Goal: Task Accomplishment & Management: Use online tool/utility

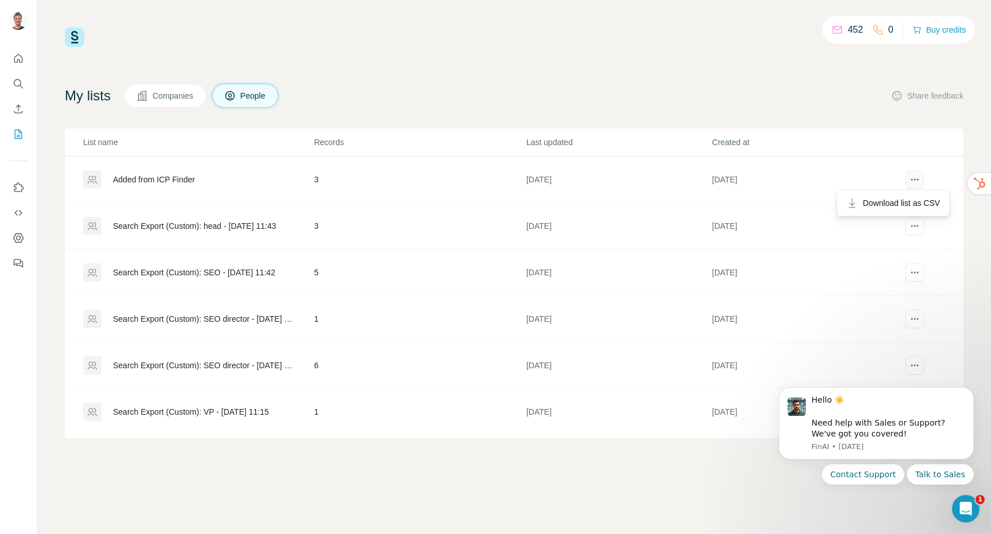
click at [915, 184] on icon "actions" at bounding box center [914, 179] width 11 height 11
click at [173, 181] on div "Added from ICP Finder" at bounding box center [154, 179] width 82 height 11
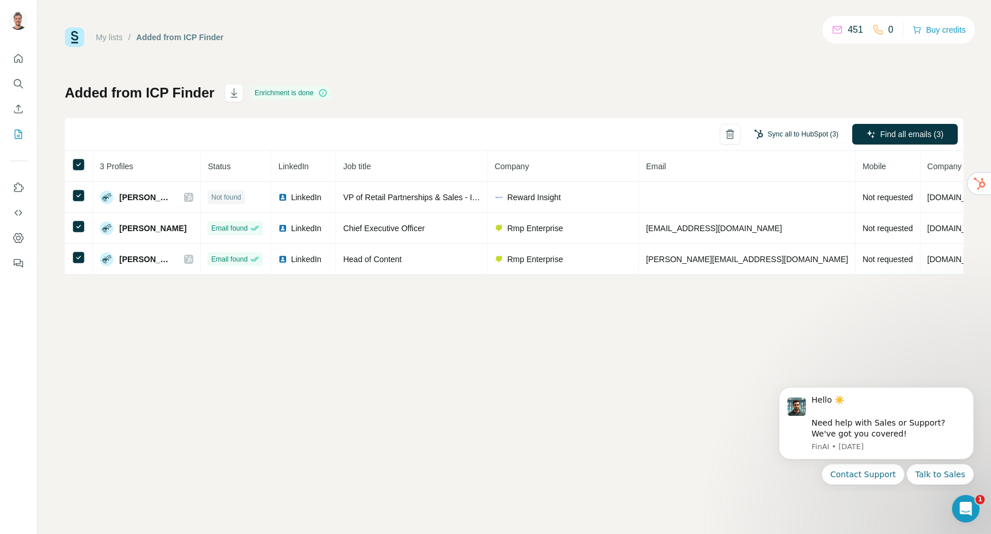
click at [795, 135] on button "Sync all to HubSpot (3)" at bounding box center [796, 134] width 100 height 17
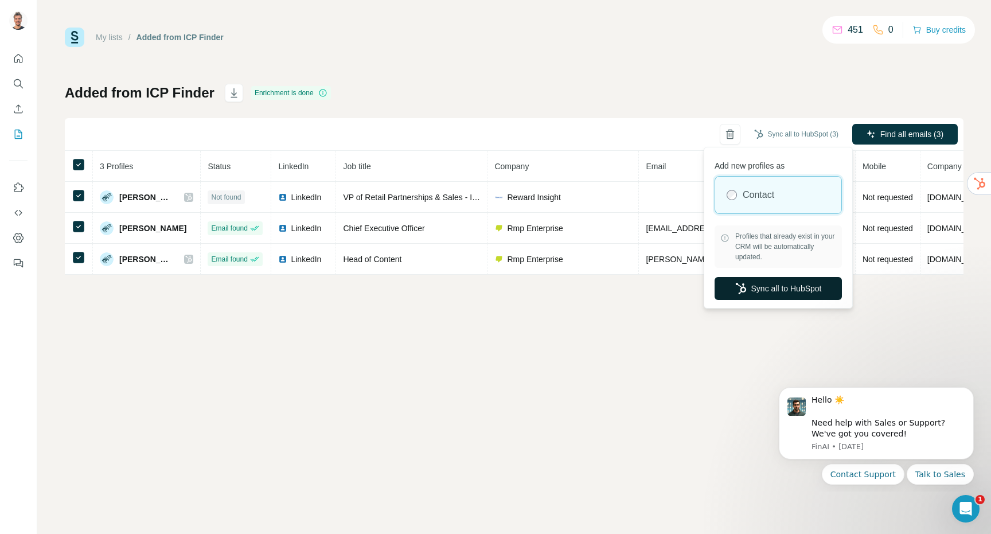
click at [788, 293] on button "Sync all to HubSpot" at bounding box center [777, 288] width 127 height 23
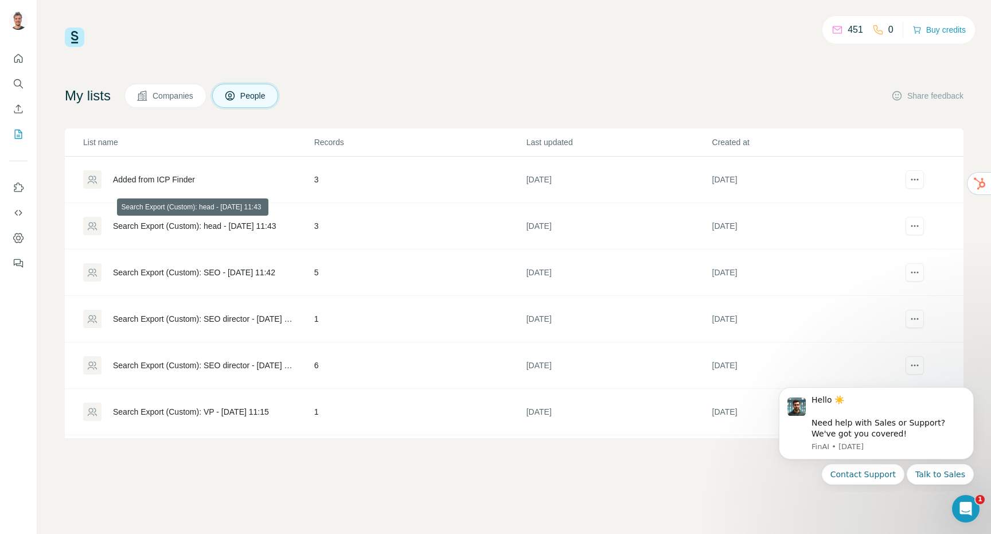
click at [160, 227] on div "Search Export (Custom): head - [DATE] 11:43" at bounding box center [194, 225] width 163 height 11
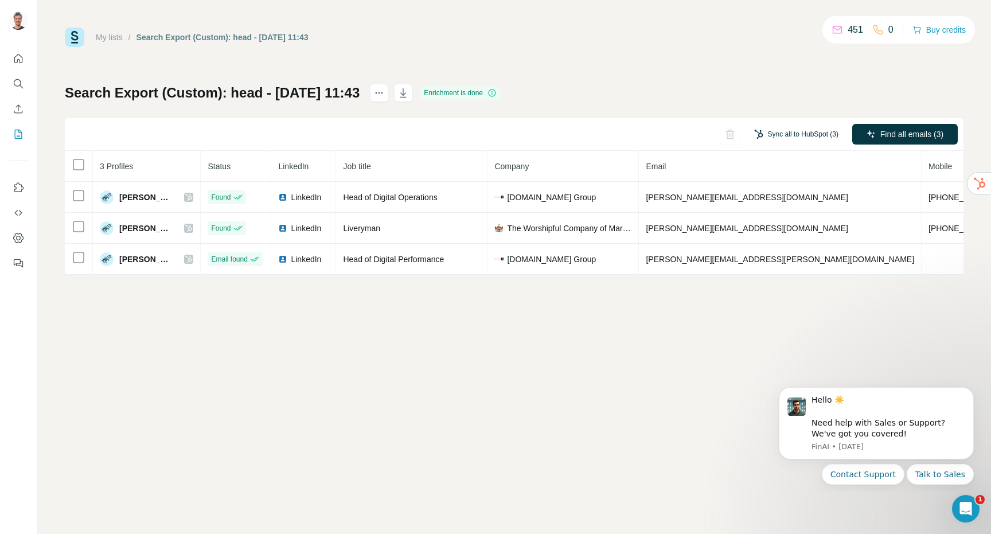
click at [795, 134] on button "Sync all to HubSpot (3)" at bounding box center [796, 134] width 100 height 17
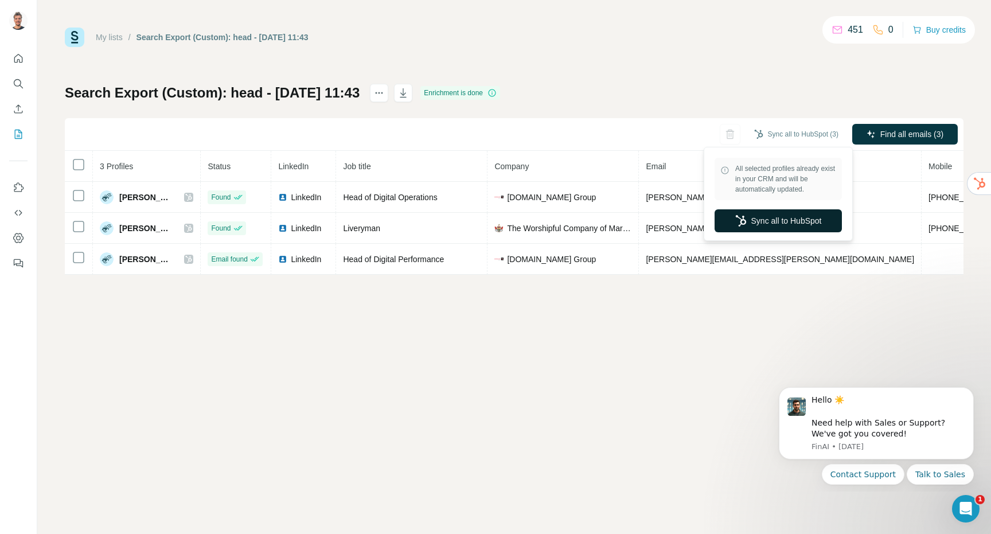
click at [773, 218] on button "Sync all to HubSpot" at bounding box center [777, 220] width 127 height 23
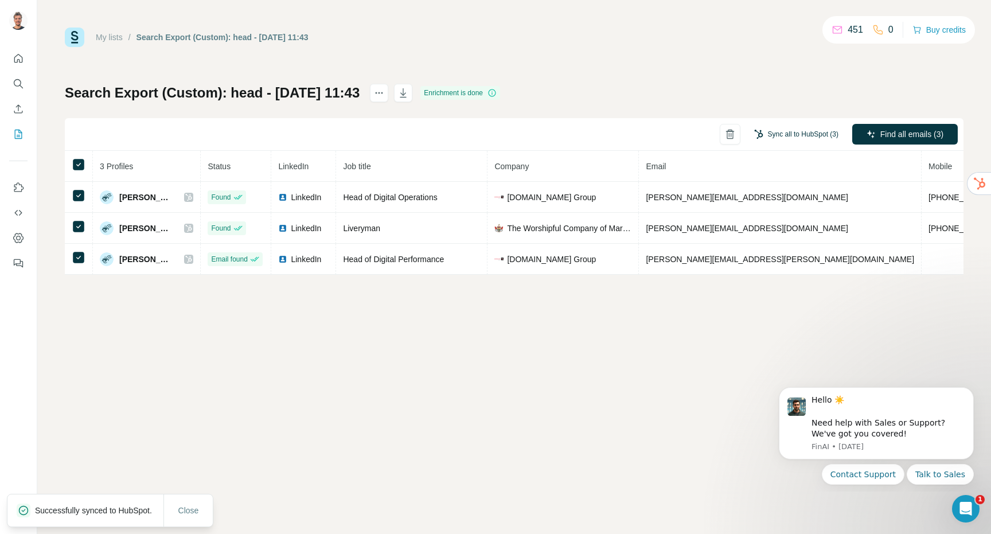
click at [812, 132] on button "Sync all to HubSpot (3)" at bounding box center [796, 134] width 100 height 17
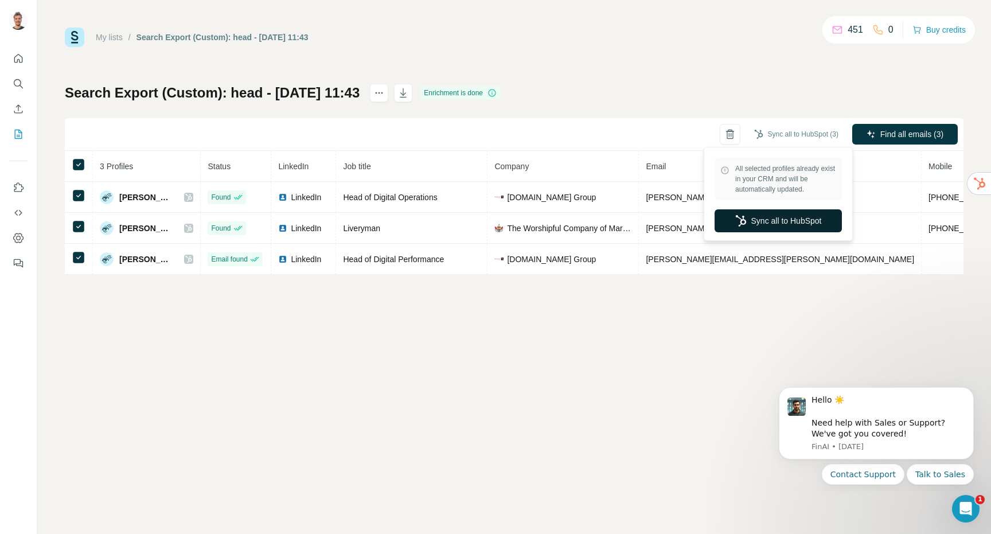
click at [775, 220] on button "Sync all to HubSpot" at bounding box center [777, 220] width 127 height 23
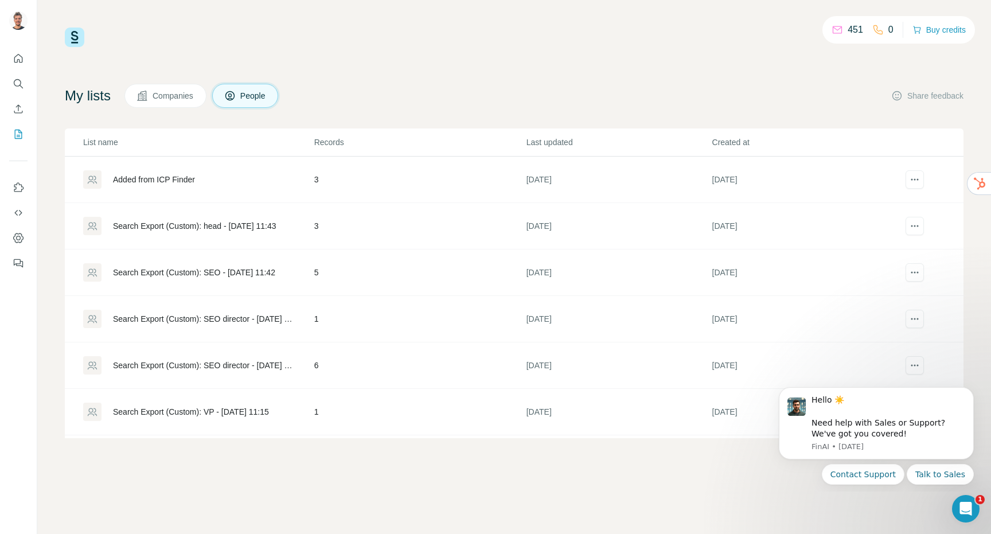
scroll to position [6, 0]
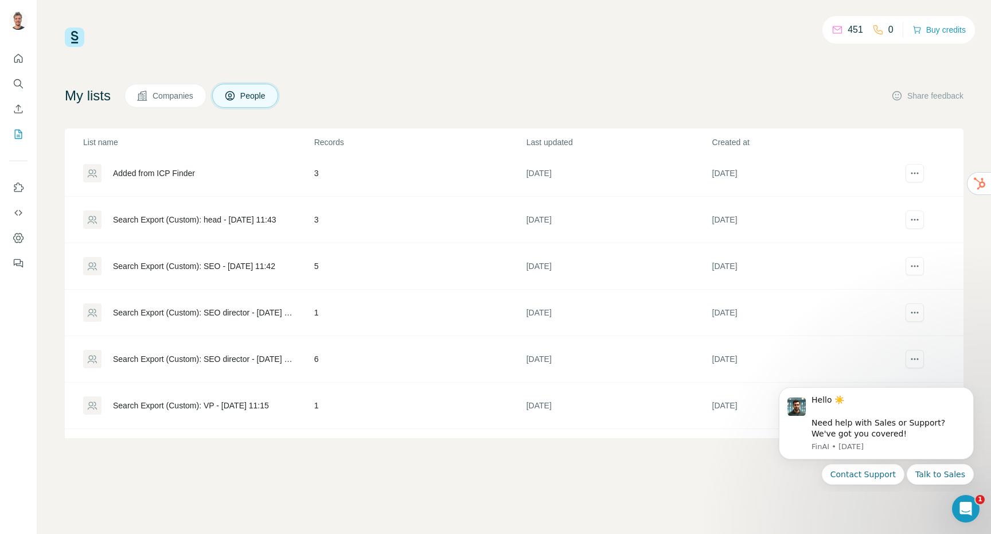
click at [190, 267] on div "Search Export (Custom): SEO - [DATE] 11:42" at bounding box center [194, 265] width 162 height 11
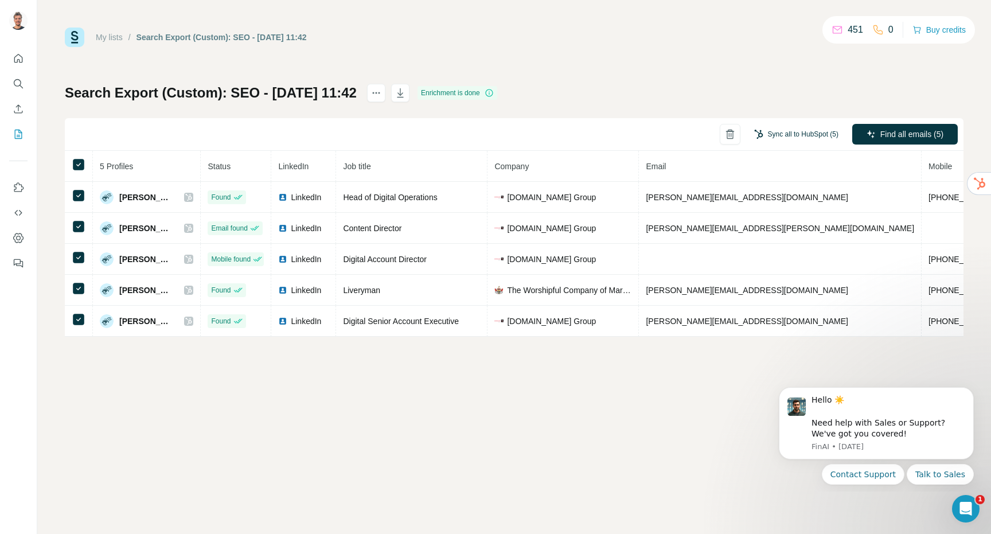
click at [783, 129] on button "Sync all to HubSpot (5)" at bounding box center [796, 134] width 100 height 17
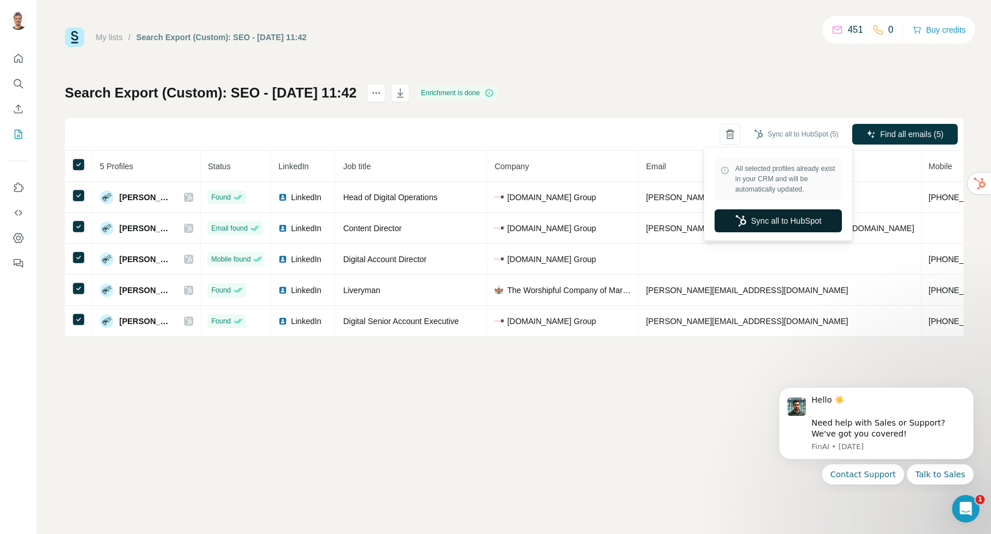
click at [765, 219] on button "Sync all to HubSpot" at bounding box center [777, 220] width 127 height 23
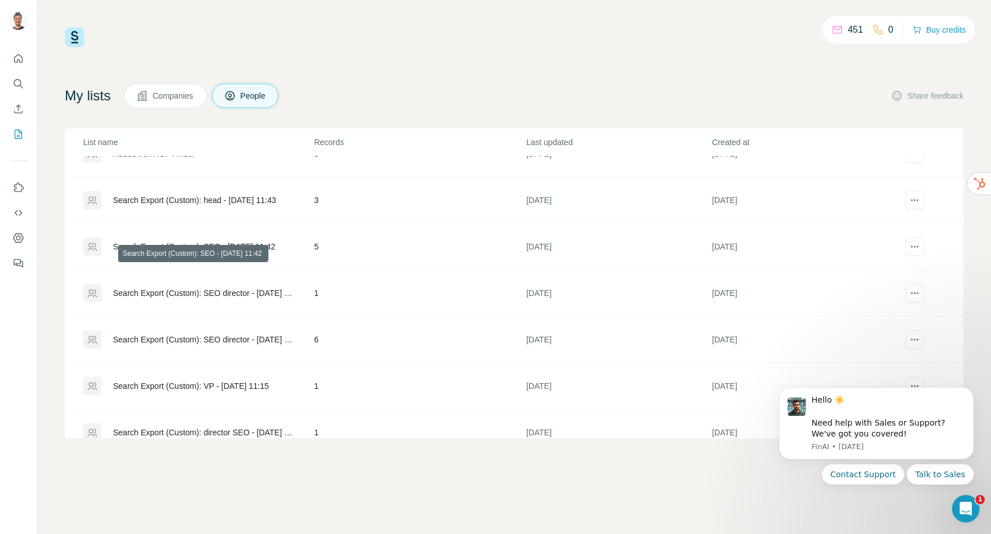
scroll to position [29, 0]
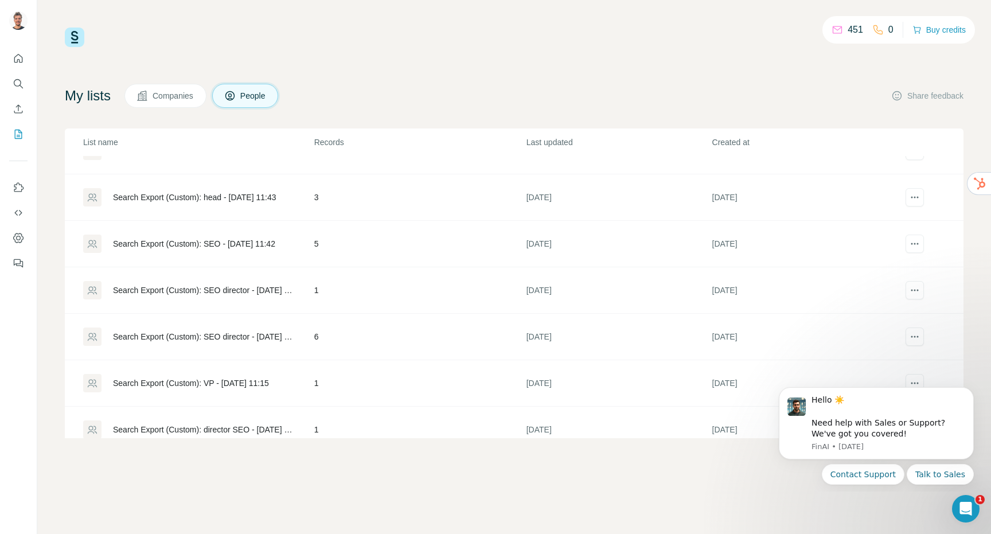
click at [214, 290] on div "Search Export (Custom): SEO director - [DATE] 11:24" at bounding box center [204, 289] width 182 height 11
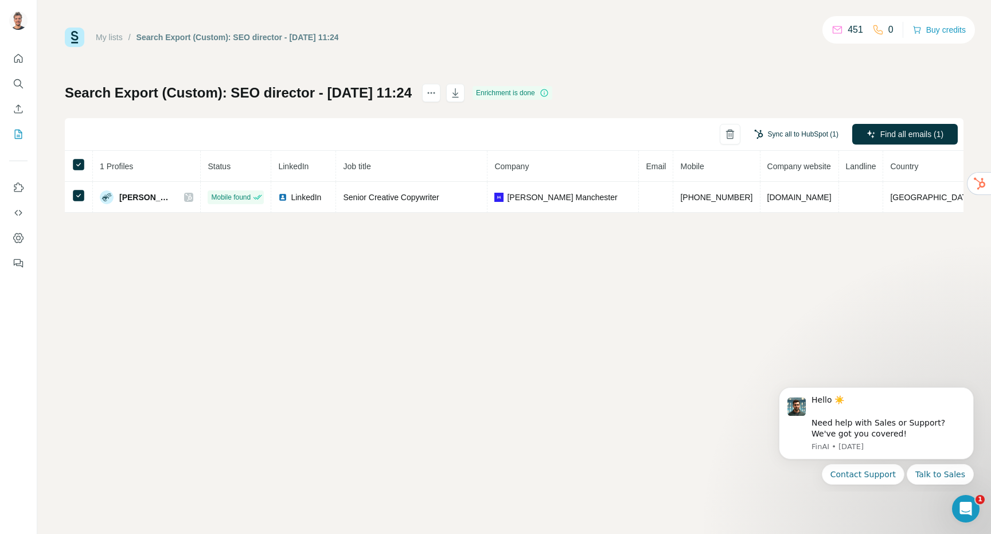
click at [801, 130] on button "Sync all to HubSpot (1)" at bounding box center [796, 134] width 100 height 17
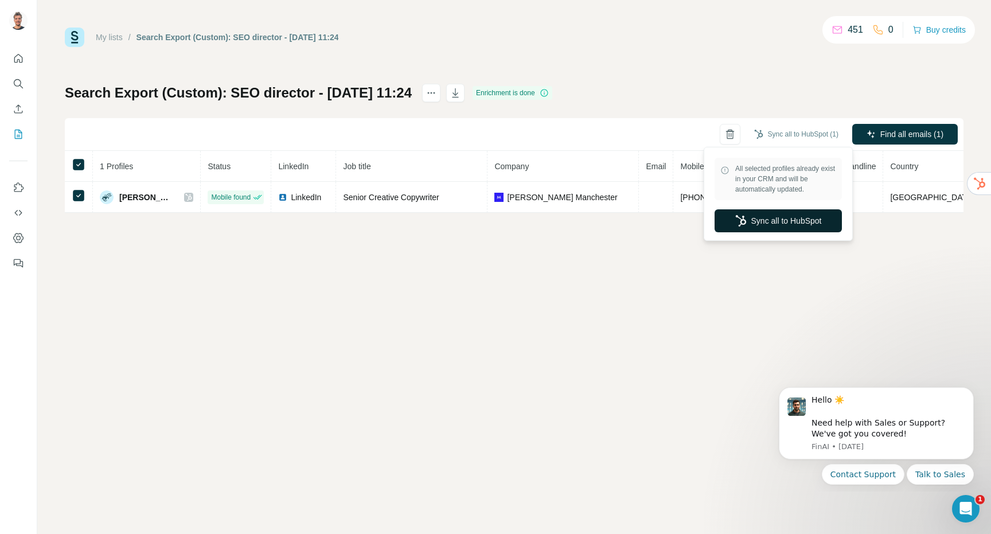
click at [795, 220] on button "Sync all to HubSpot" at bounding box center [777, 220] width 127 height 23
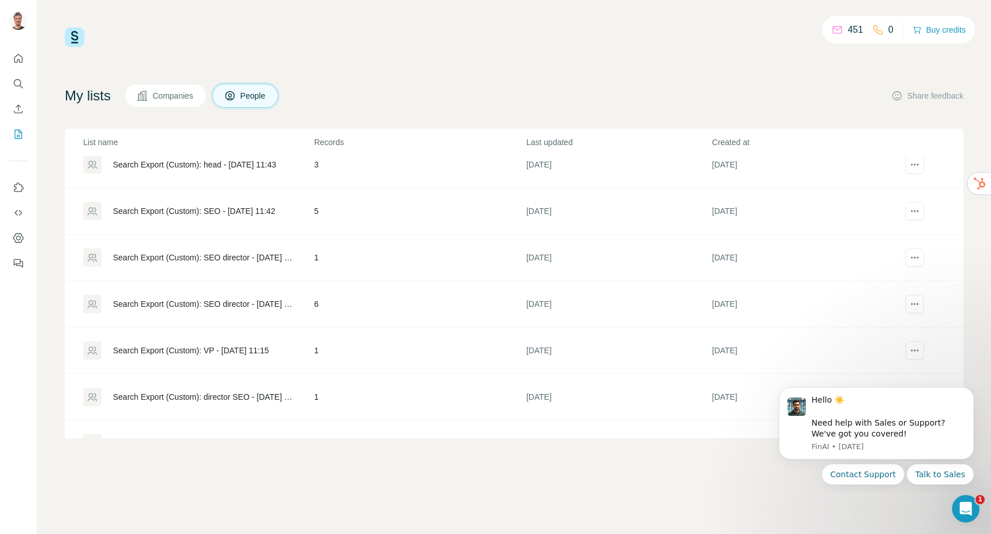
scroll to position [75, 0]
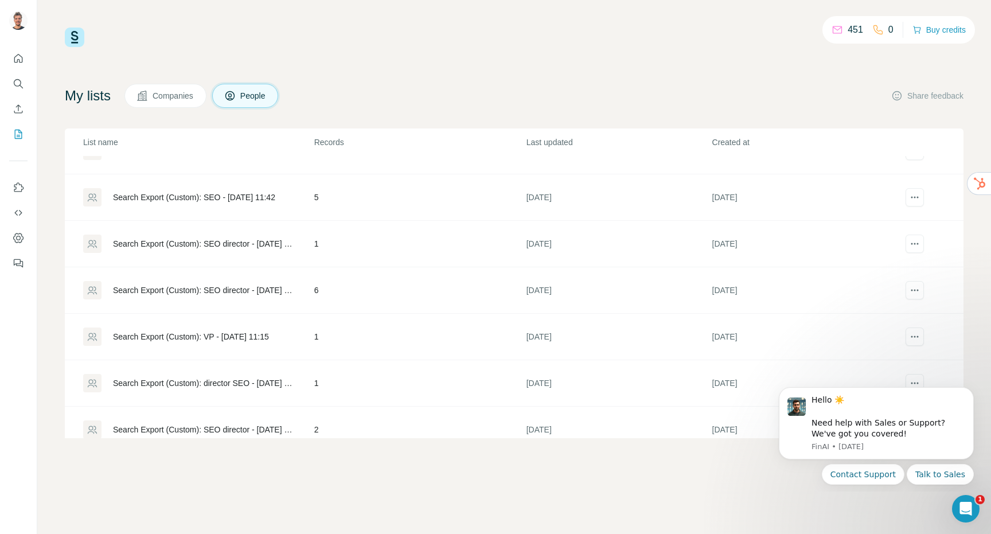
click at [220, 289] on div "Search Export (Custom): SEO director - [DATE] 11:20" at bounding box center [204, 289] width 182 height 11
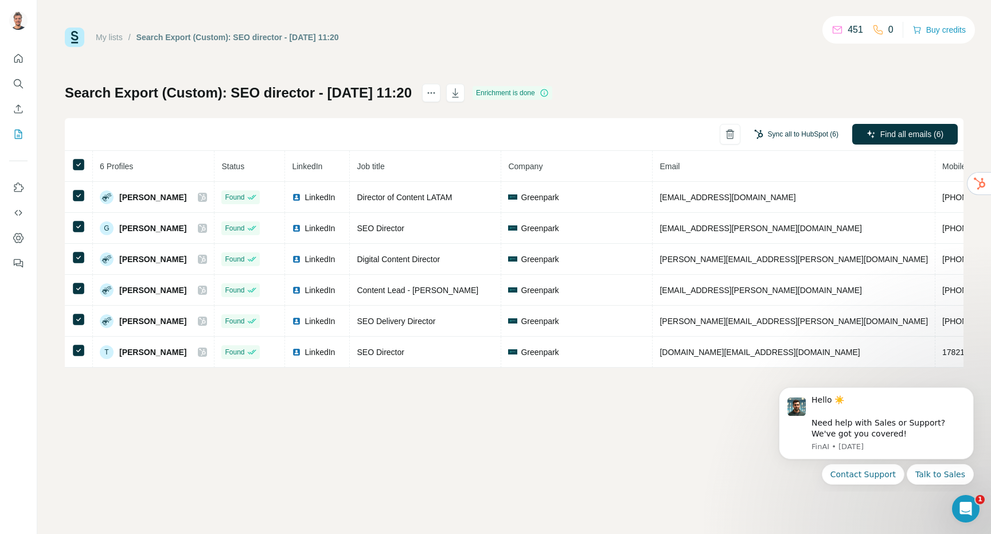
click at [772, 135] on button "Sync all to HubSpot (6)" at bounding box center [796, 134] width 100 height 17
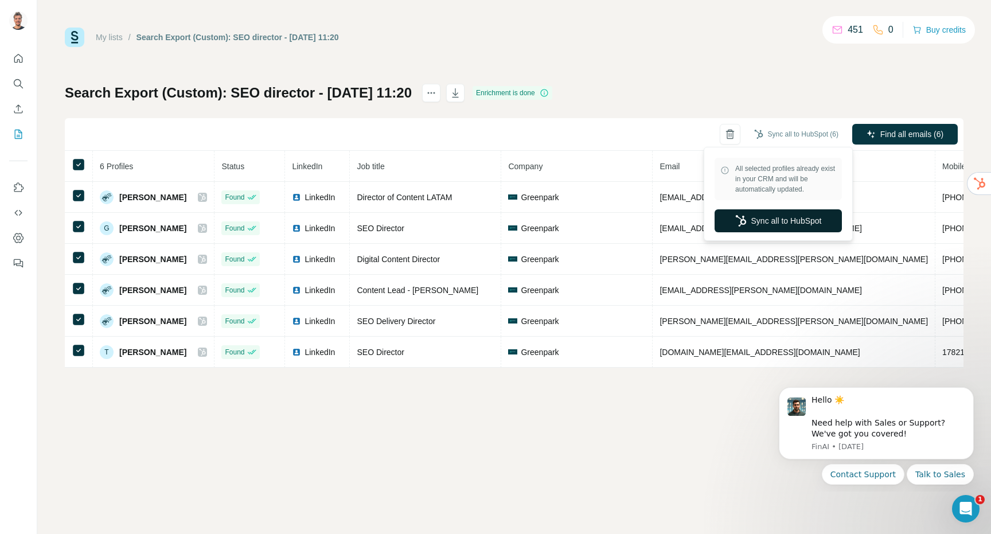
click at [759, 218] on button "Sync all to HubSpot" at bounding box center [777, 220] width 127 height 23
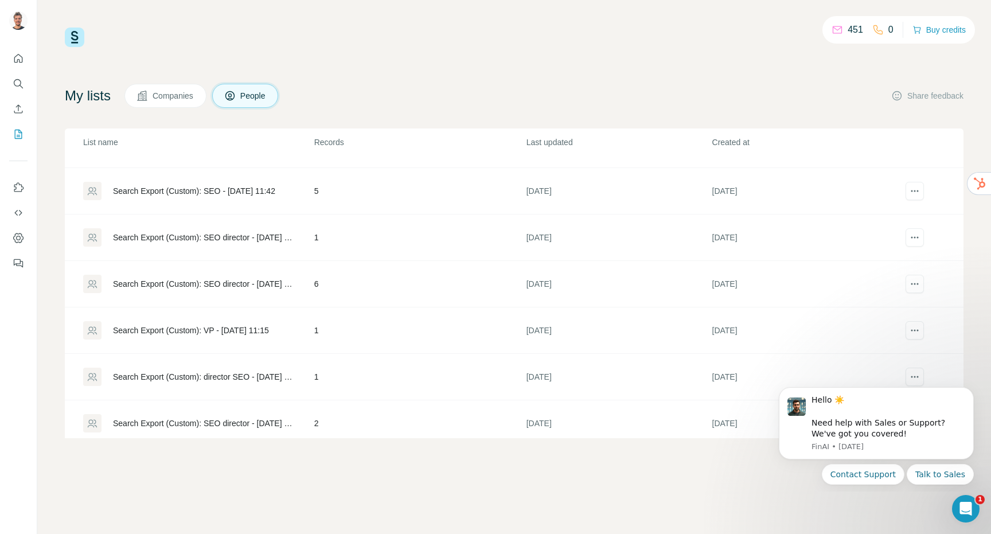
scroll to position [91, 0]
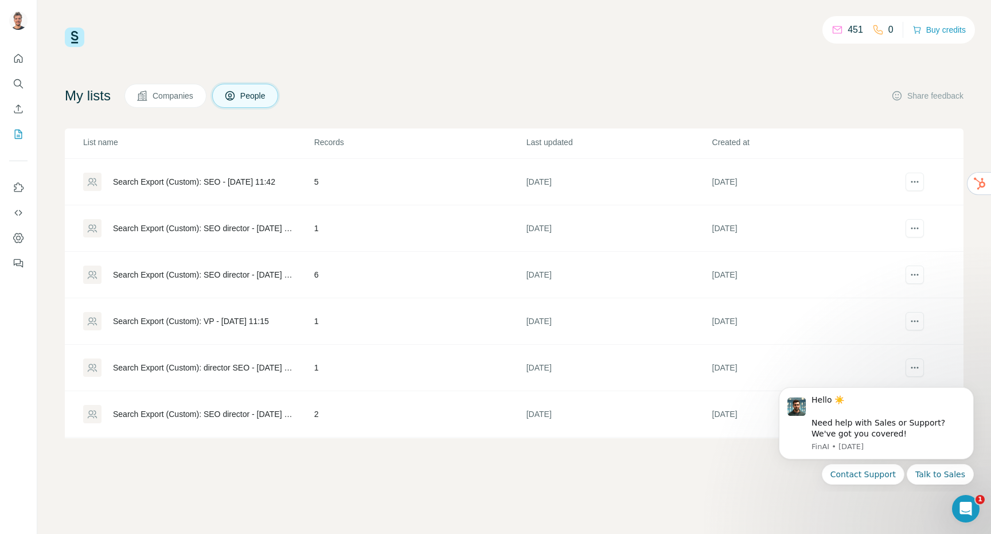
click at [216, 321] on div "Search Export (Custom): VP - [DATE] 11:15" at bounding box center [191, 320] width 156 height 11
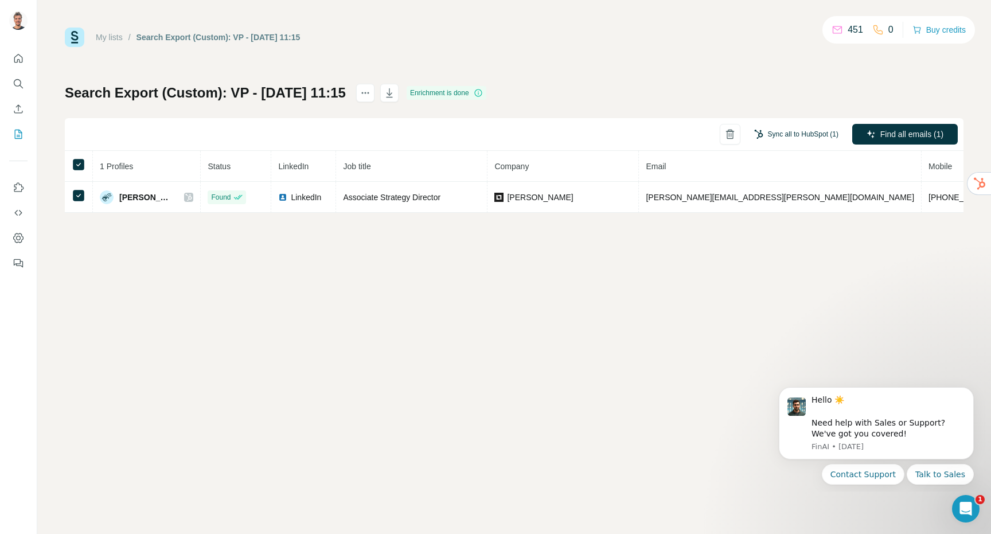
click at [804, 133] on button "Sync all to HubSpot (1)" at bounding box center [796, 134] width 100 height 17
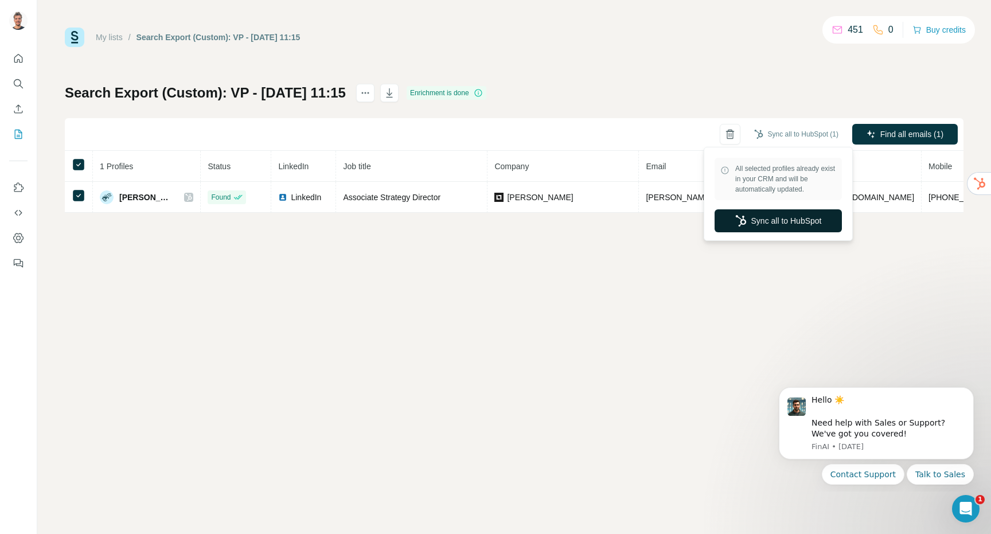
click at [740, 218] on icon "button" at bounding box center [740, 220] width 10 height 11
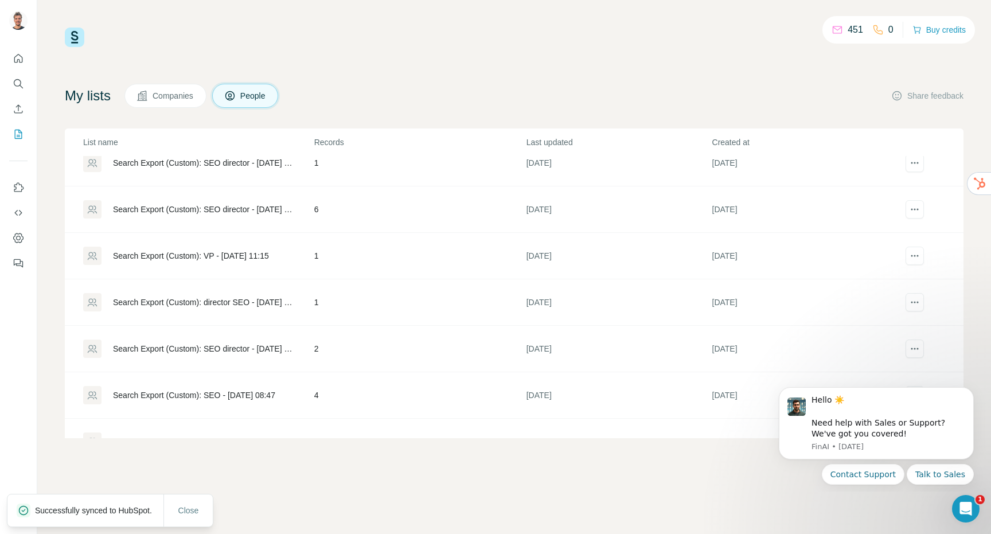
scroll to position [155, 0]
click at [206, 303] on div "Search Export (Custom): director SEO - [DATE] 11:10" at bounding box center [204, 302] width 182 height 11
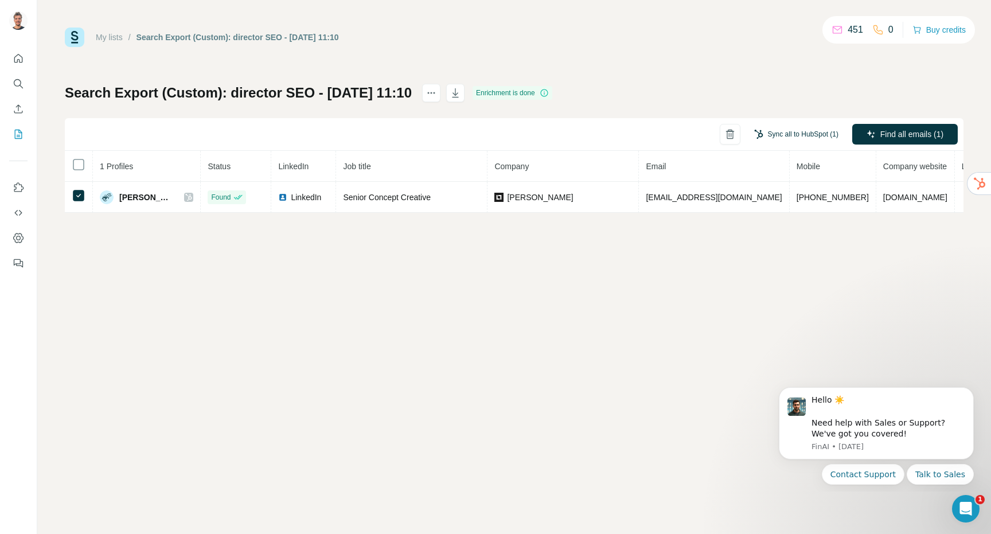
click at [774, 136] on button "Sync all to HubSpot (1)" at bounding box center [796, 134] width 100 height 17
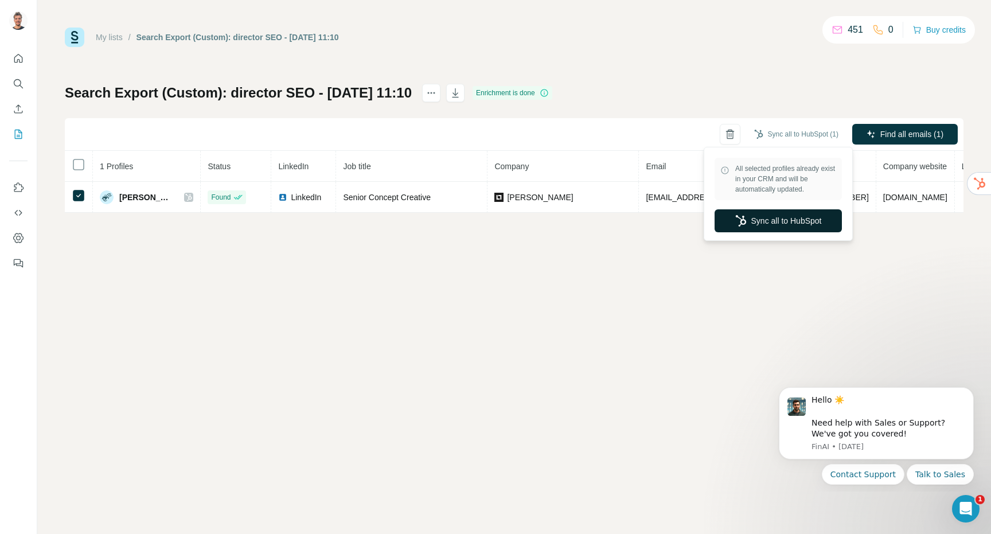
click at [754, 222] on button "Sync all to HubSpot" at bounding box center [777, 220] width 127 height 23
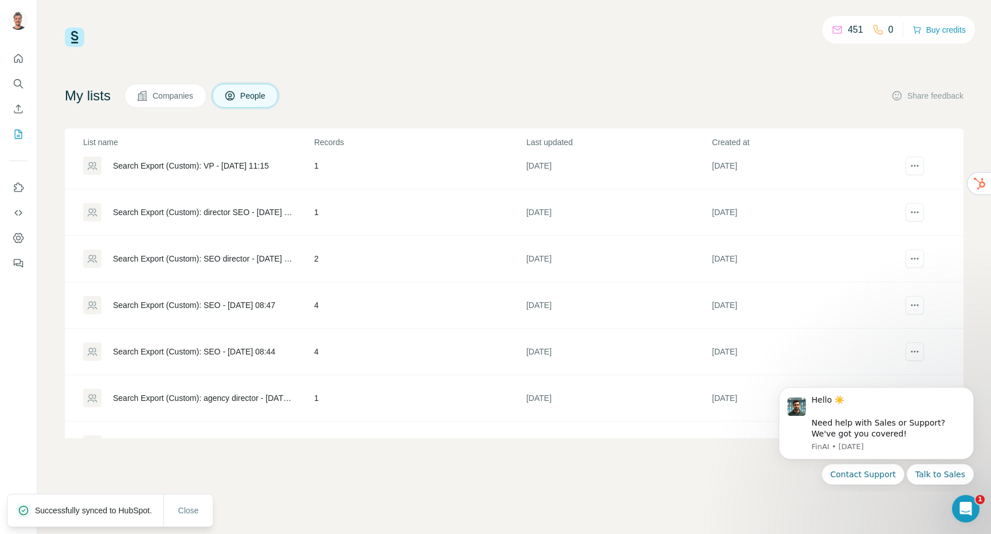
scroll to position [276, 0]
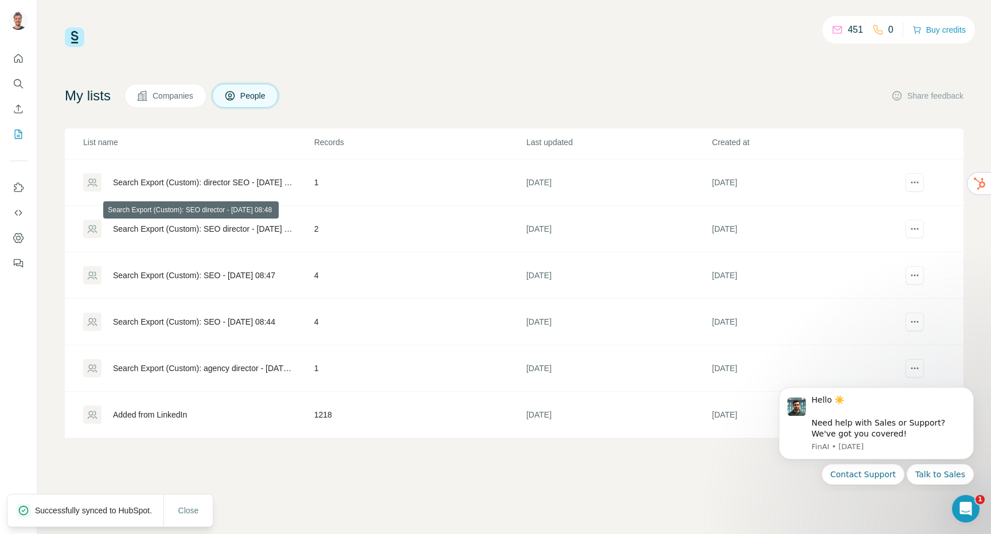
click at [205, 230] on div "Search Export (Custom): SEO director - [DATE] 08:48" at bounding box center [204, 228] width 182 height 11
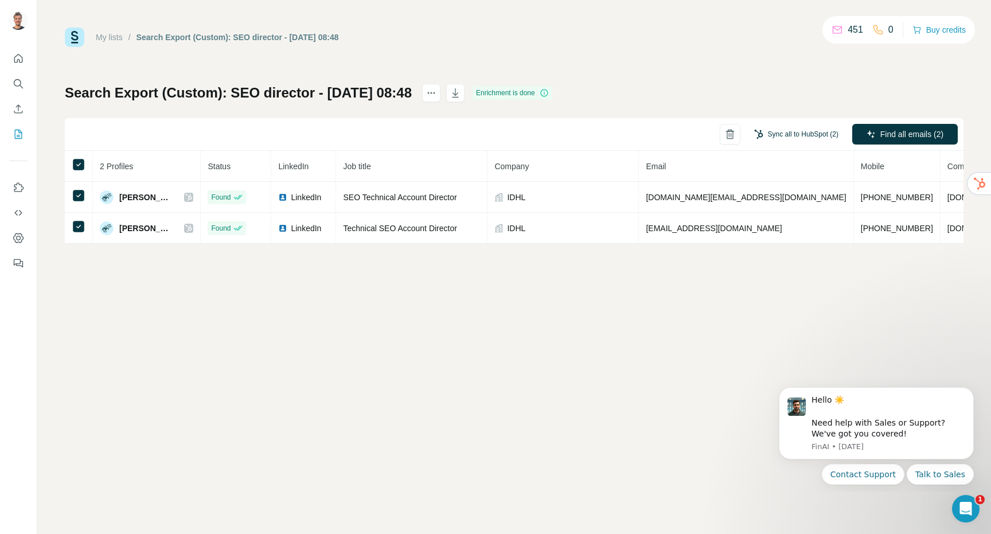
click at [796, 136] on button "Sync all to HubSpot (2)" at bounding box center [796, 134] width 100 height 17
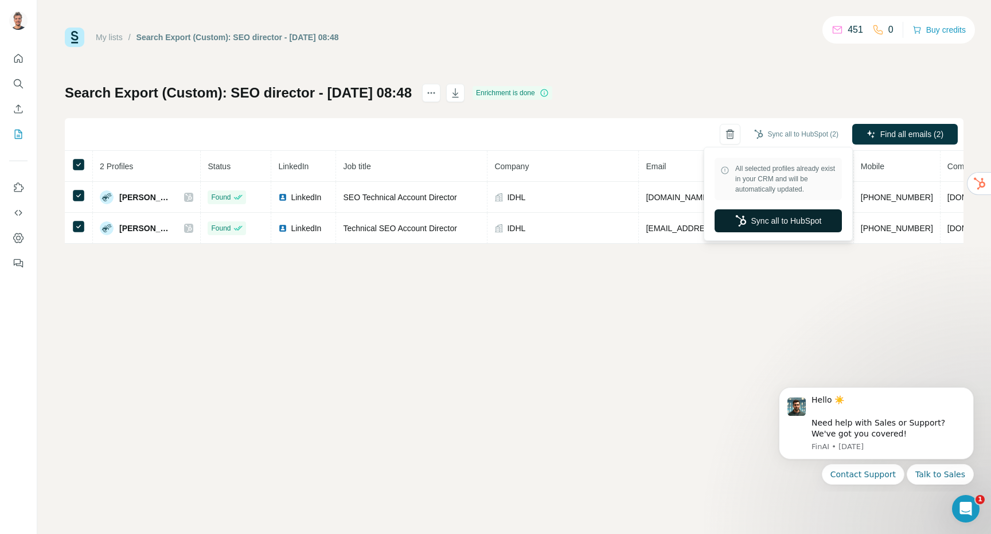
click at [765, 221] on button "Sync all to HubSpot" at bounding box center [777, 220] width 127 height 23
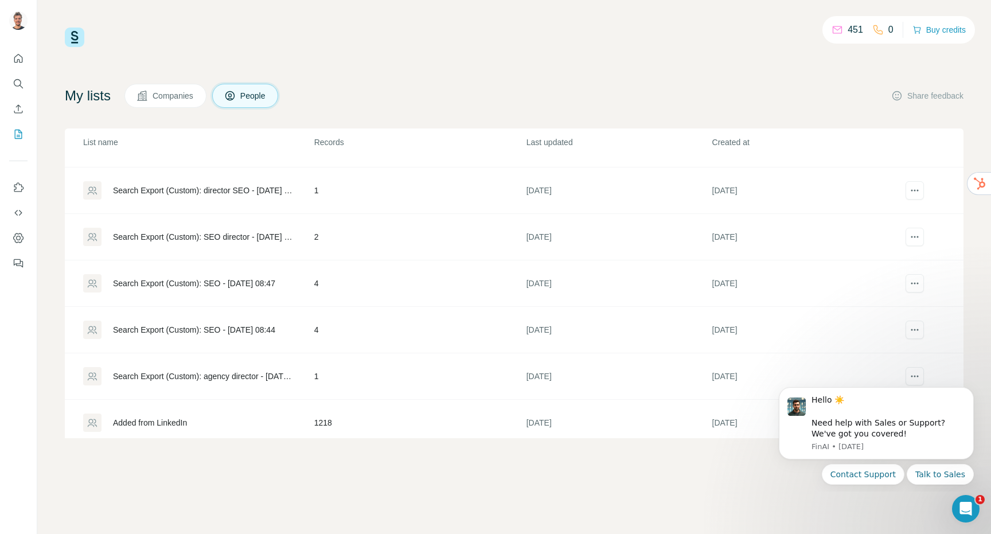
scroll to position [276, 0]
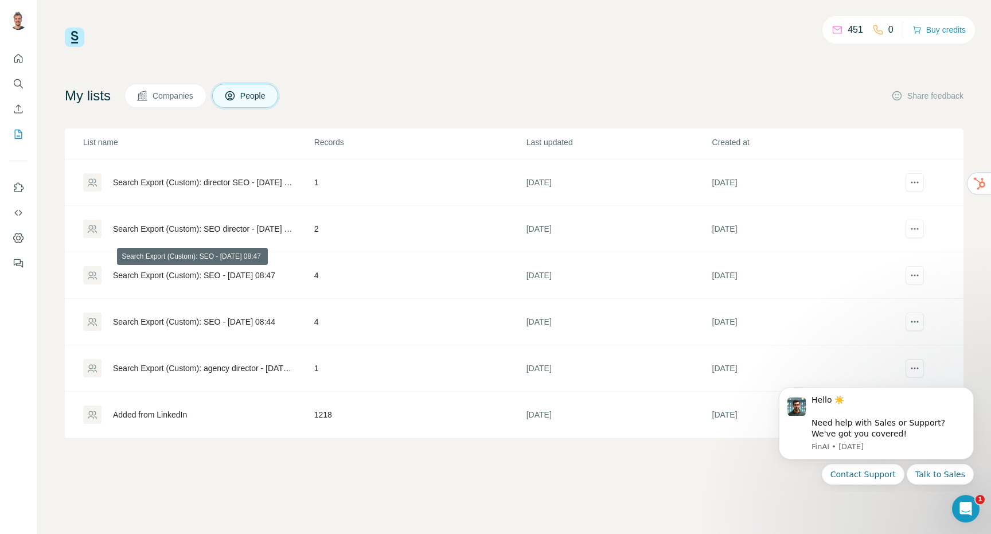
click at [208, 276] on div "Search Export (Custom): SEO - [DATE] 08:47" at bounding box center [194, 274] width 162 height 11
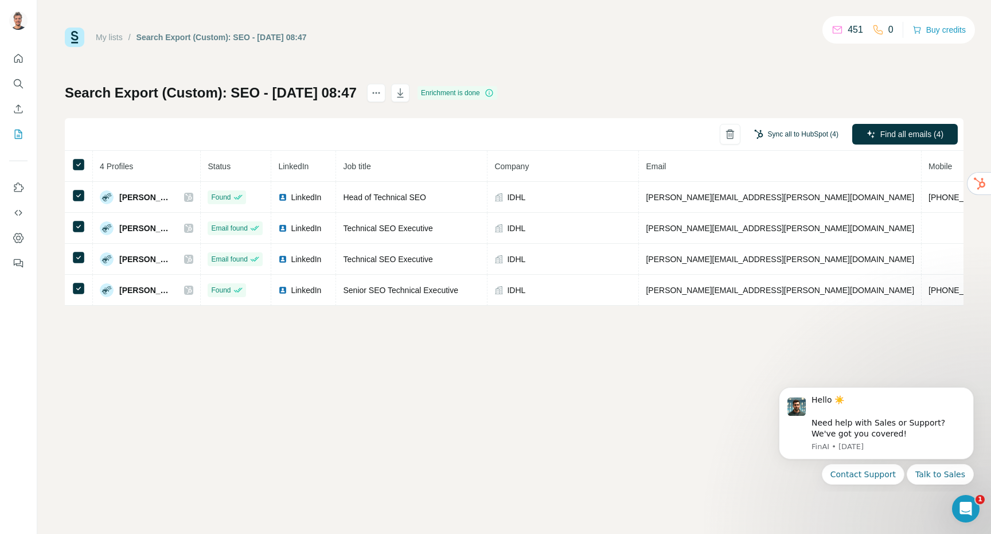
click at [789, 136] on button "Sync all to HubSpot (4)" at bounding box center [796, 134] width 100 height 17
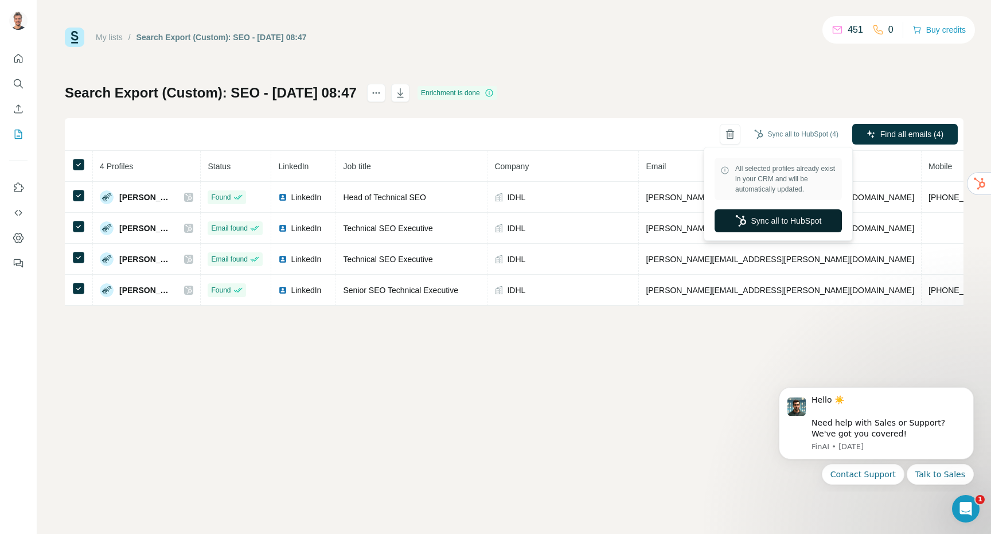
click at [765, 217] on button "Sync all to HubSpot" at bounding box center [777, 220] width 127 height 23
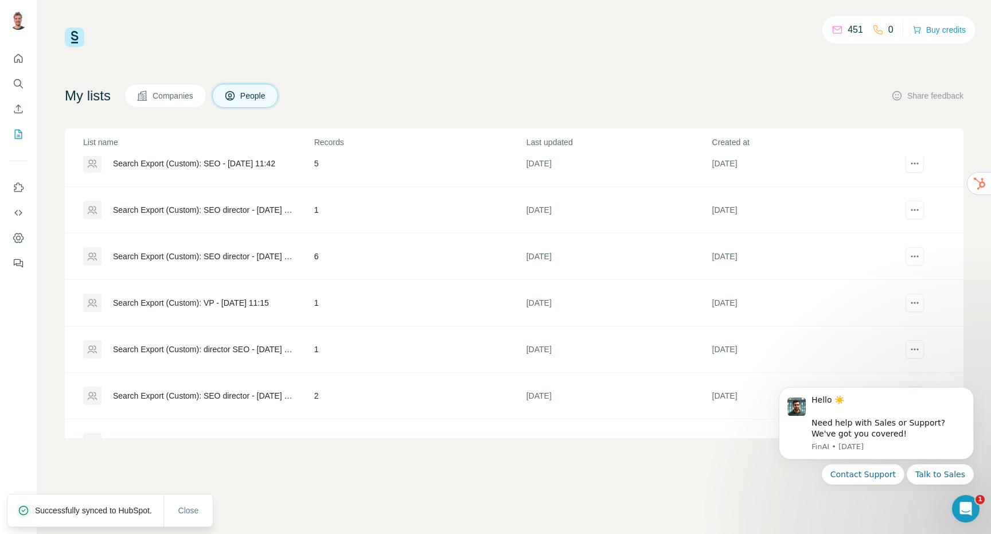
scroll to position [276, 0]
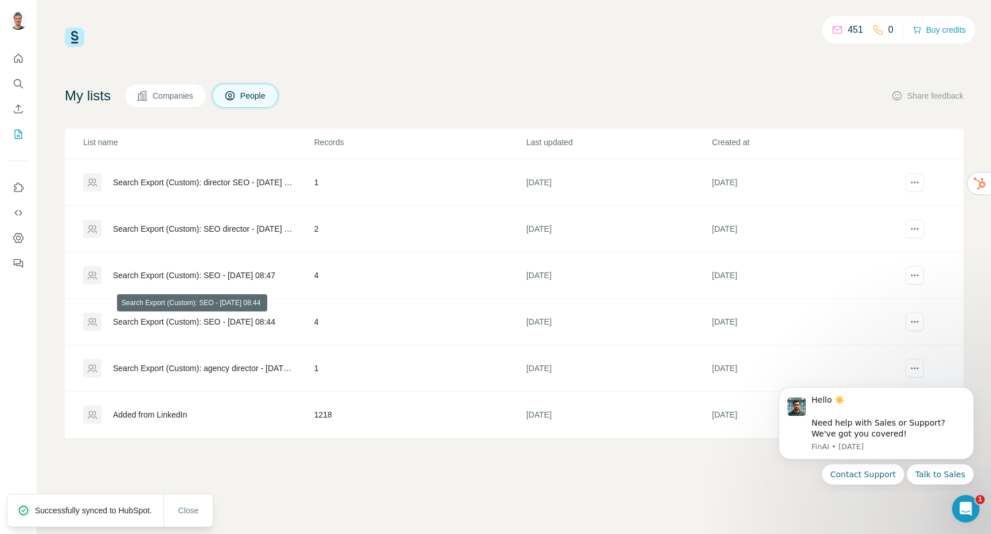
click at [206, 322] on div "Search Export (Custom): SEO - [DATE] 08:44" at bounding box center [194, 321] width 162 height 11
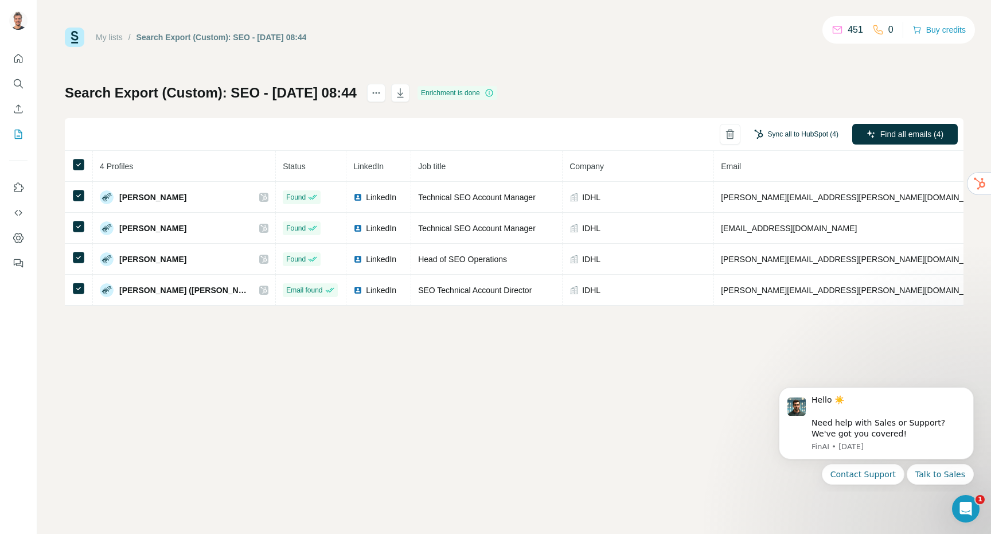
click at [784, 134] on button "Sync all to HubSpot (4)" at bounding box center [796, 134] width 100 height 17
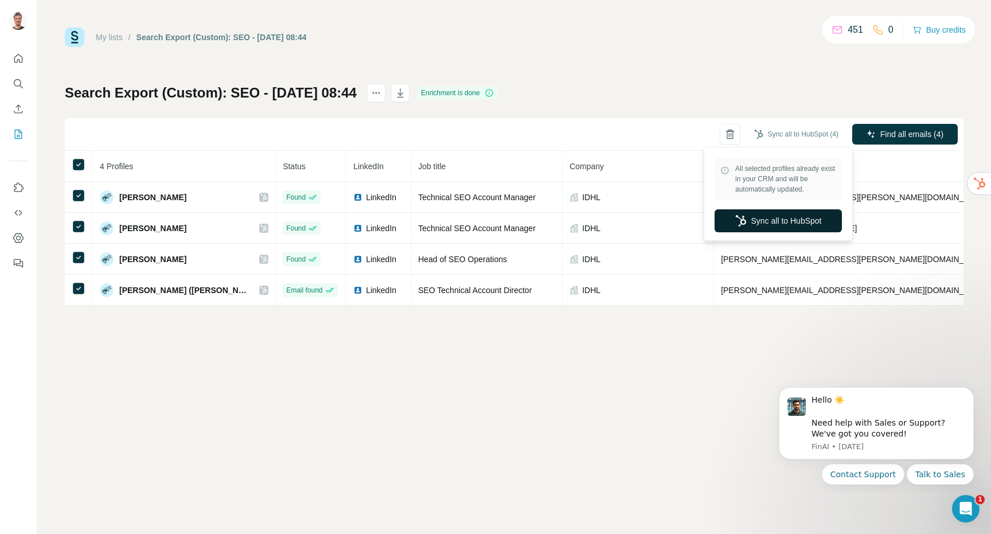
click at [770, 214] on button "Sync all to HubSpot" at bounding box center [777, 220] width 127 height 23
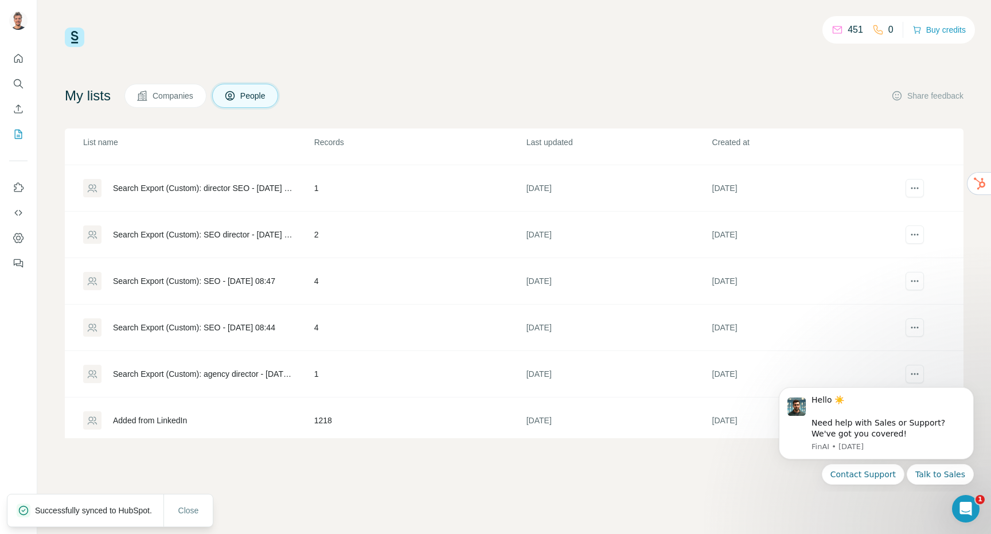
scroll to position [276, 0]
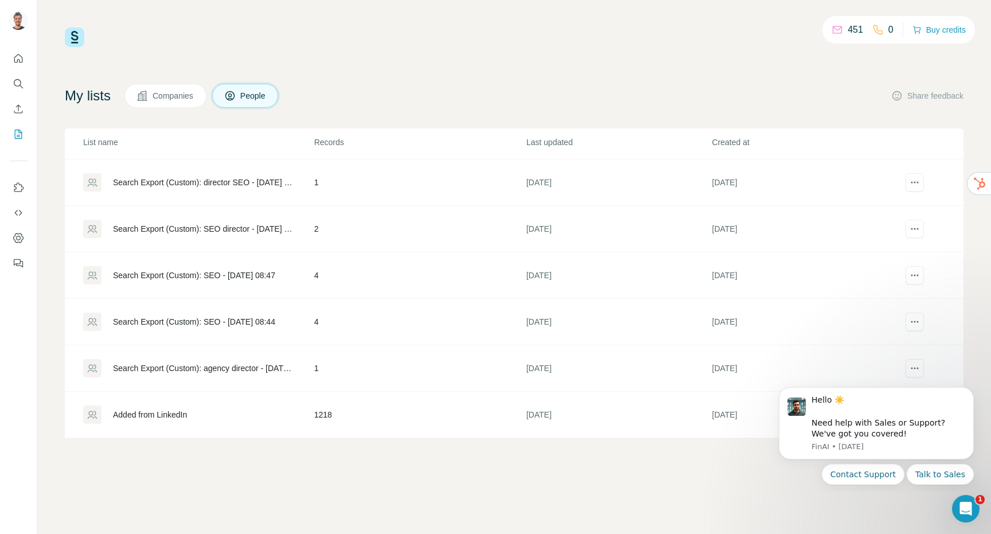
click at [195, 367] on div "Search Export (Custom): agency director - [DATE] 08:34" at bounding box center [204, 367] width 182 height 11
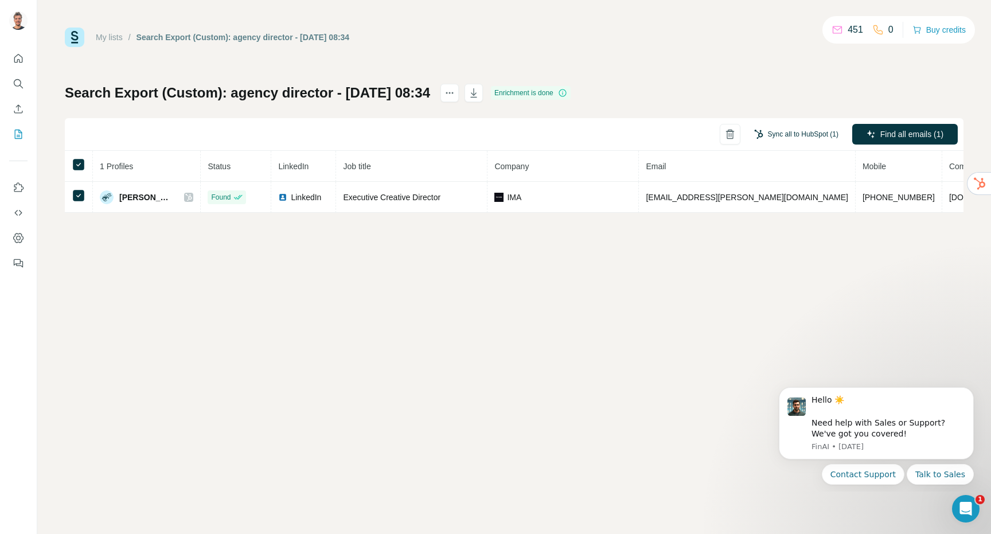
click at [778, 136] on button "Sync all to HubSpot (1)" at bounding box center [796, 134] width 100 height 17
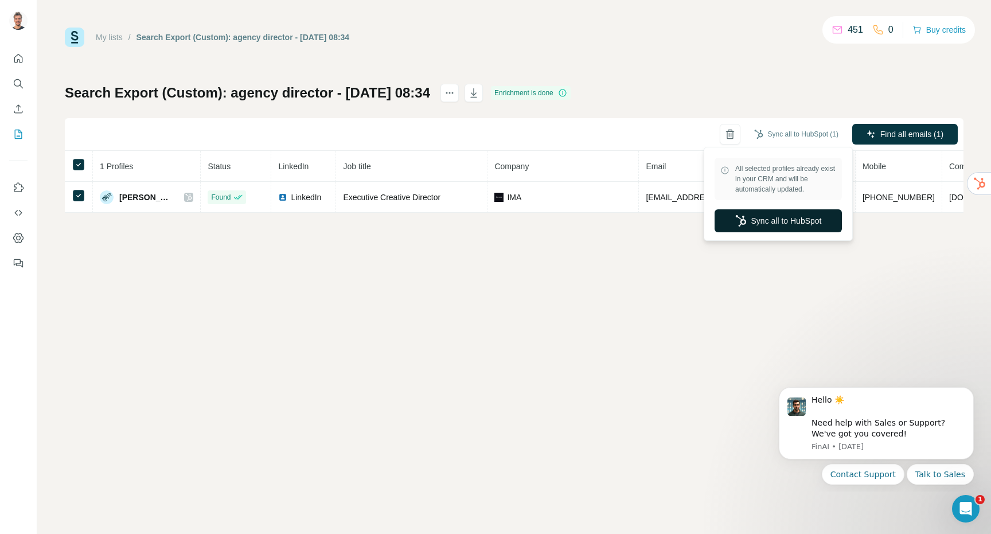
click at [770, 229] on button "Sync all to HubSpot" at bounding box center [777, 220] width 127 height 23
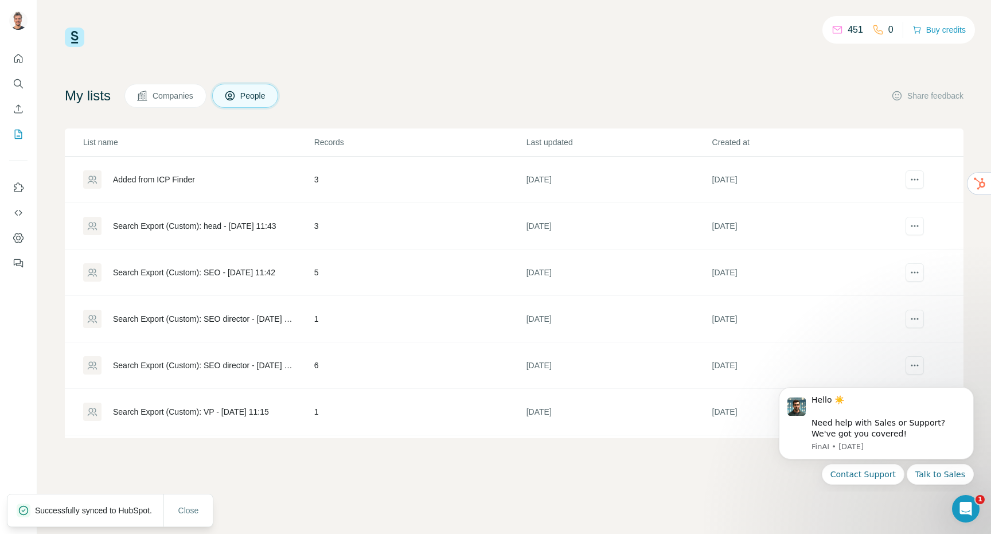
scroll to position [276, 0]
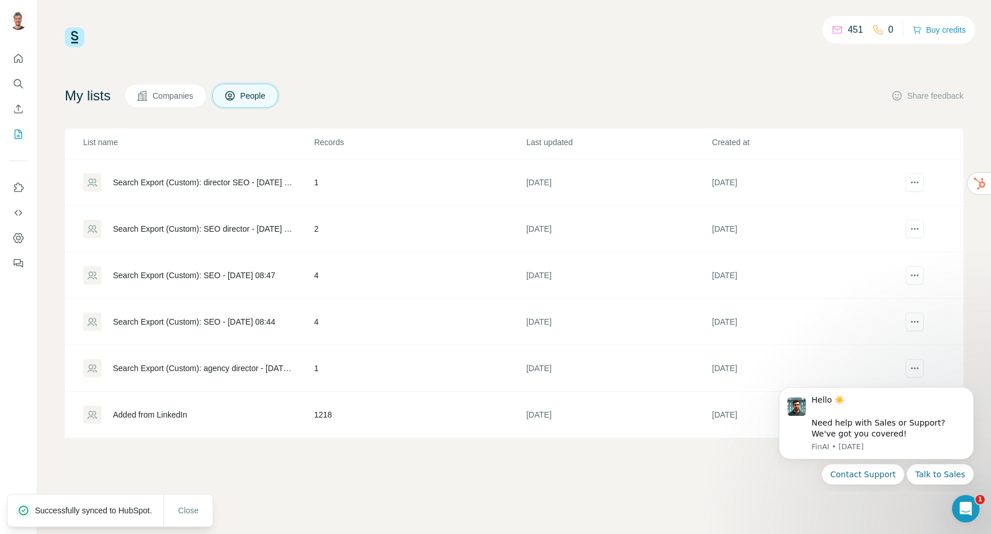
click at [156, 413] on div "Added from LinkedIn" at bounding box center [150, 414] width 74 height 11
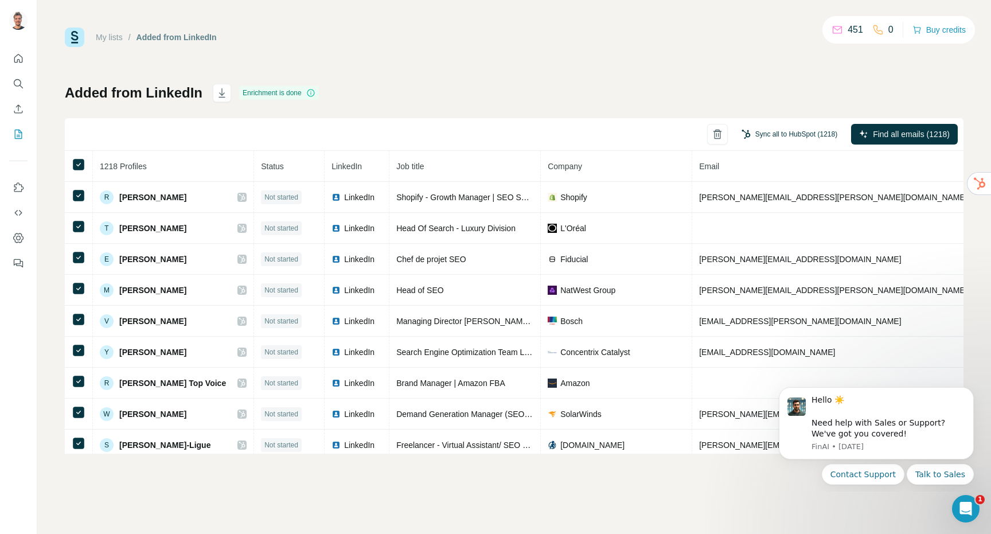
click at [784, 132] on button "Sync all to HubSpot (1218)" at bounding box center [789, 134] width 112 height 17
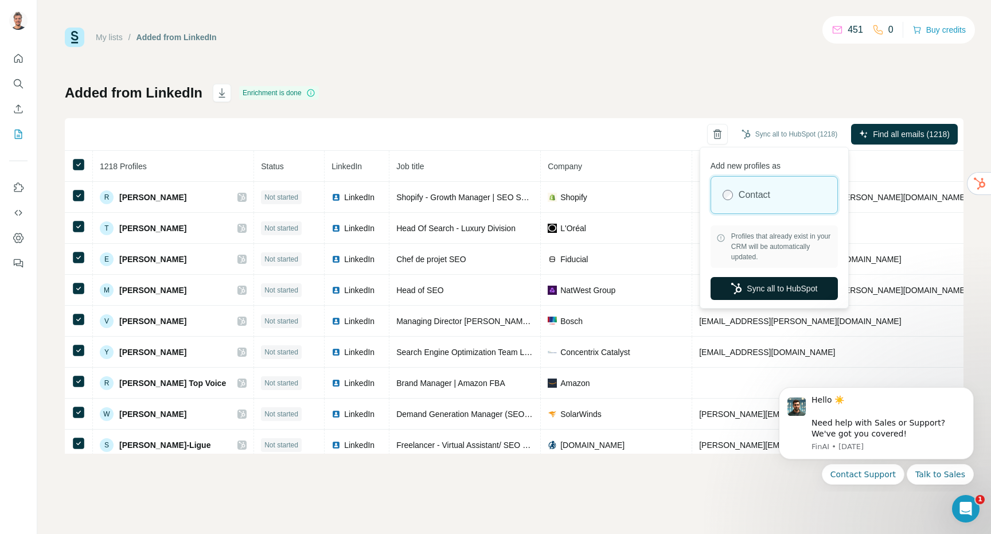
click at [782, 287] on button "Sync all to HubSpot" at bounding box center [773, 288] width 127 height 23
